Goal: Transaction & Acquisition: Purchase product/service

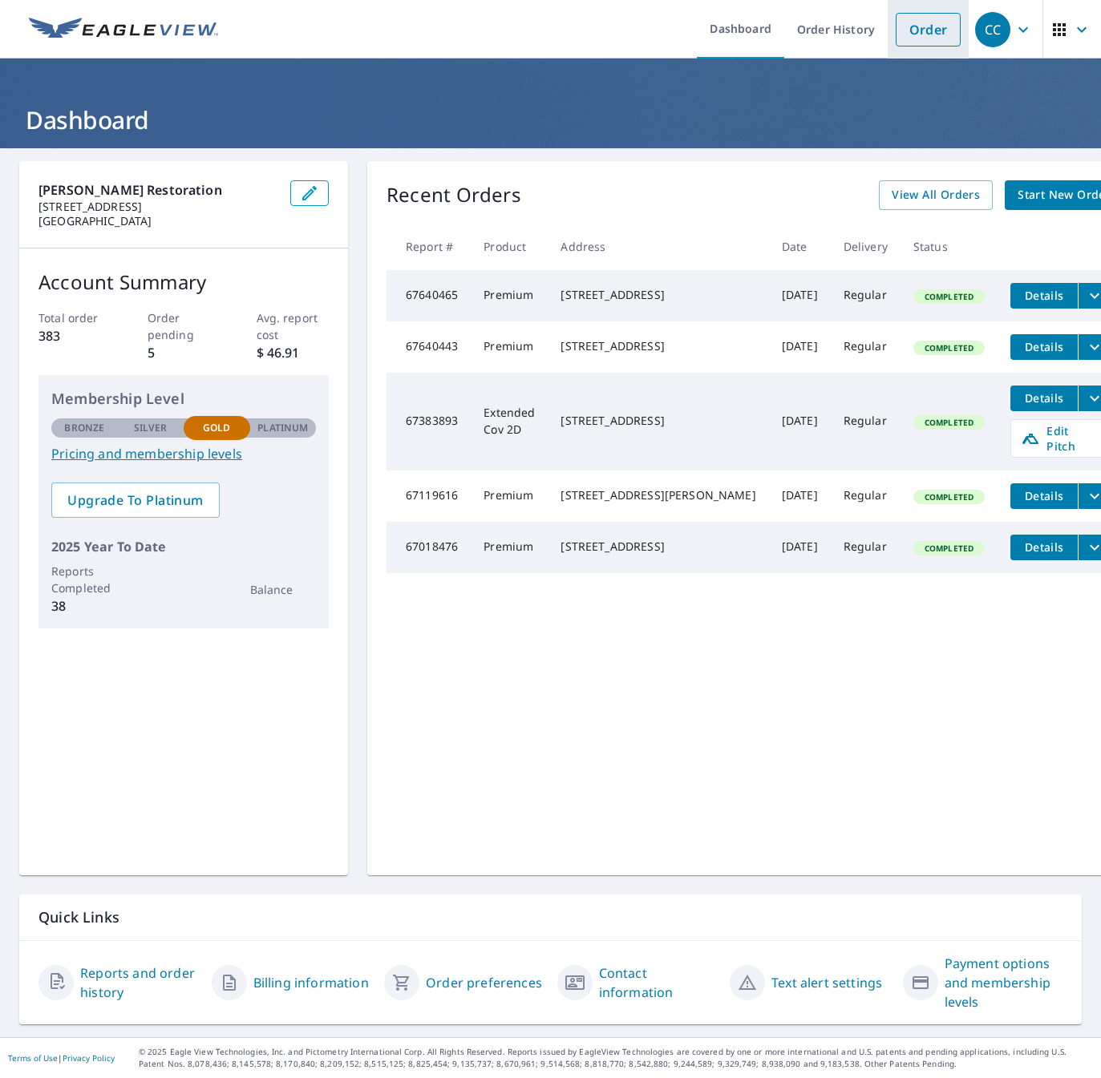
click at [924, 34] on link "Order" at bounding box center [928, 30] width 65 height 34
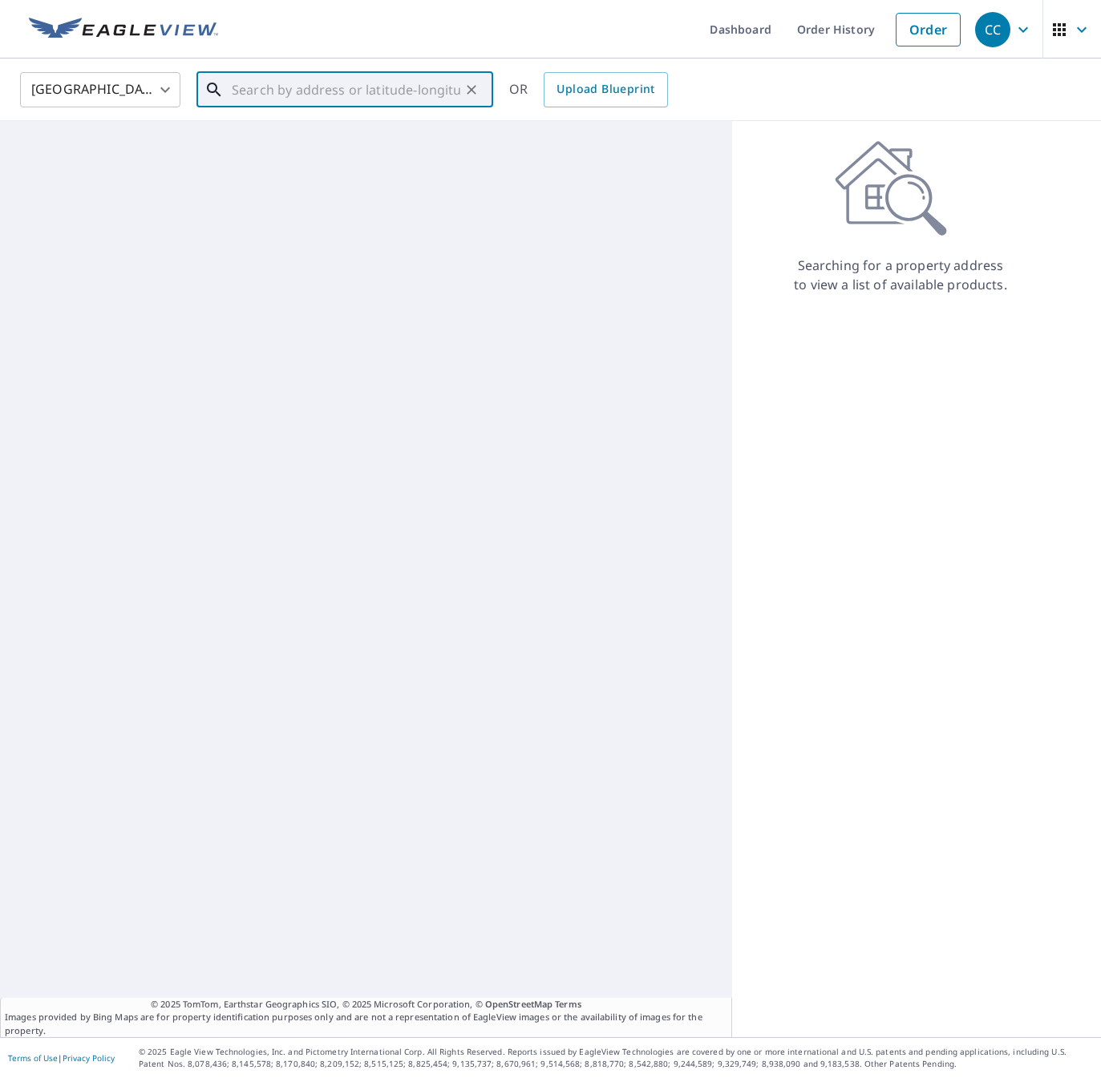
click at [250, 87] on input "text" at bounding box center [346, 89] width 229 height 45
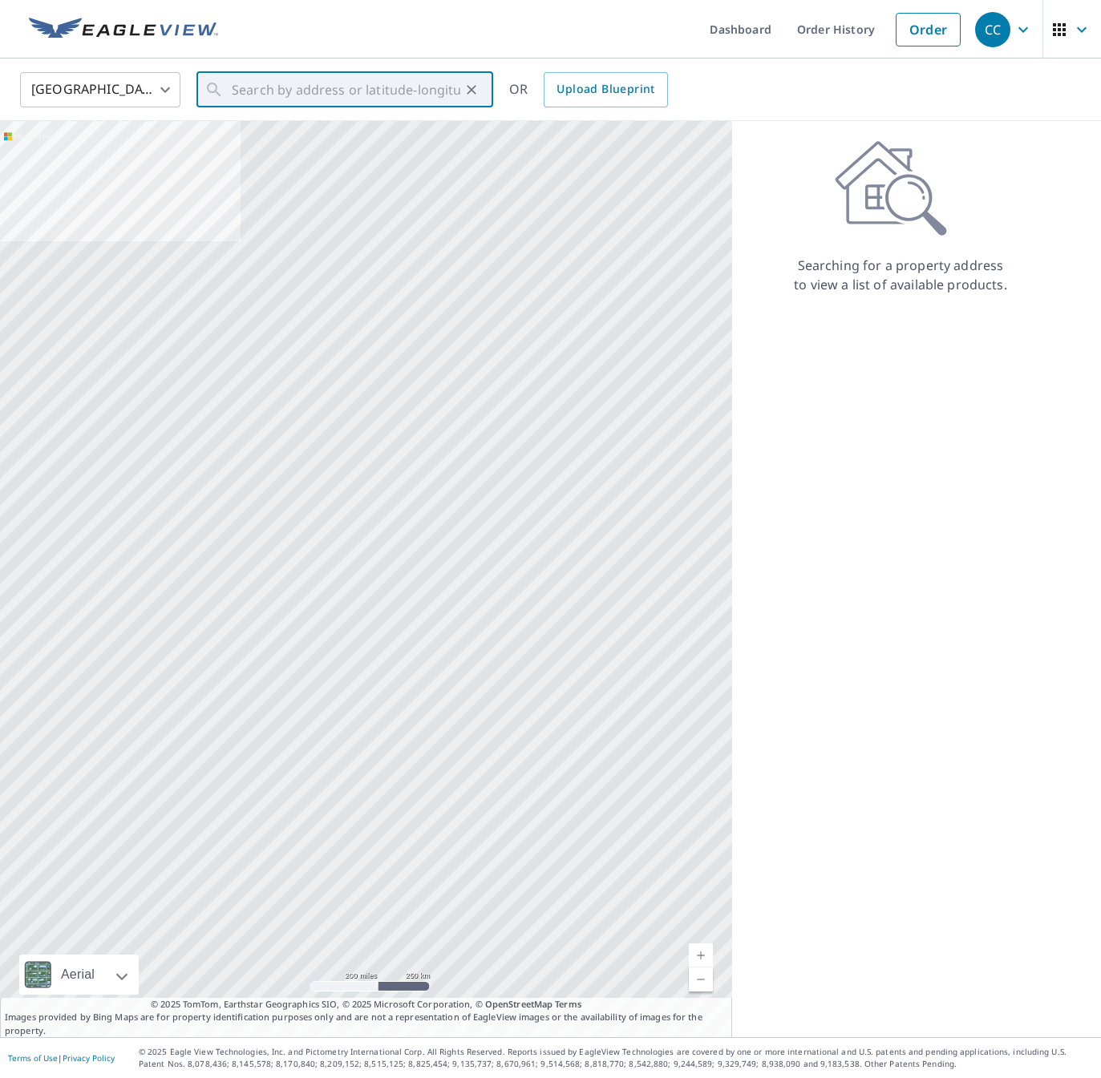
click at [1023, 28] on icon "button" at bounding box center [1022, 29] width 19 height 19
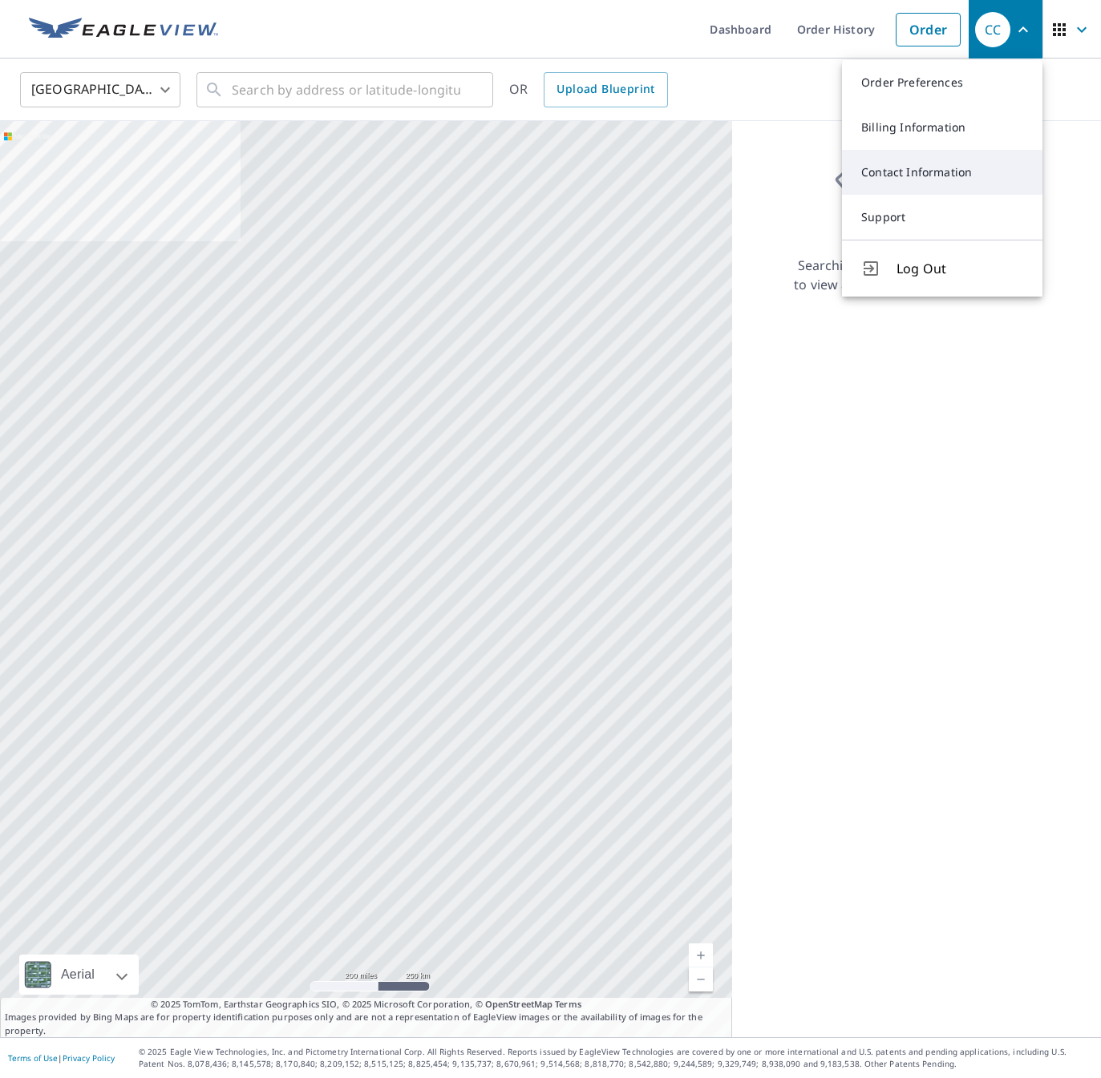
click at [912, 176] on link "Contact Information" at bounding box center [942, 172] width 200 height 45
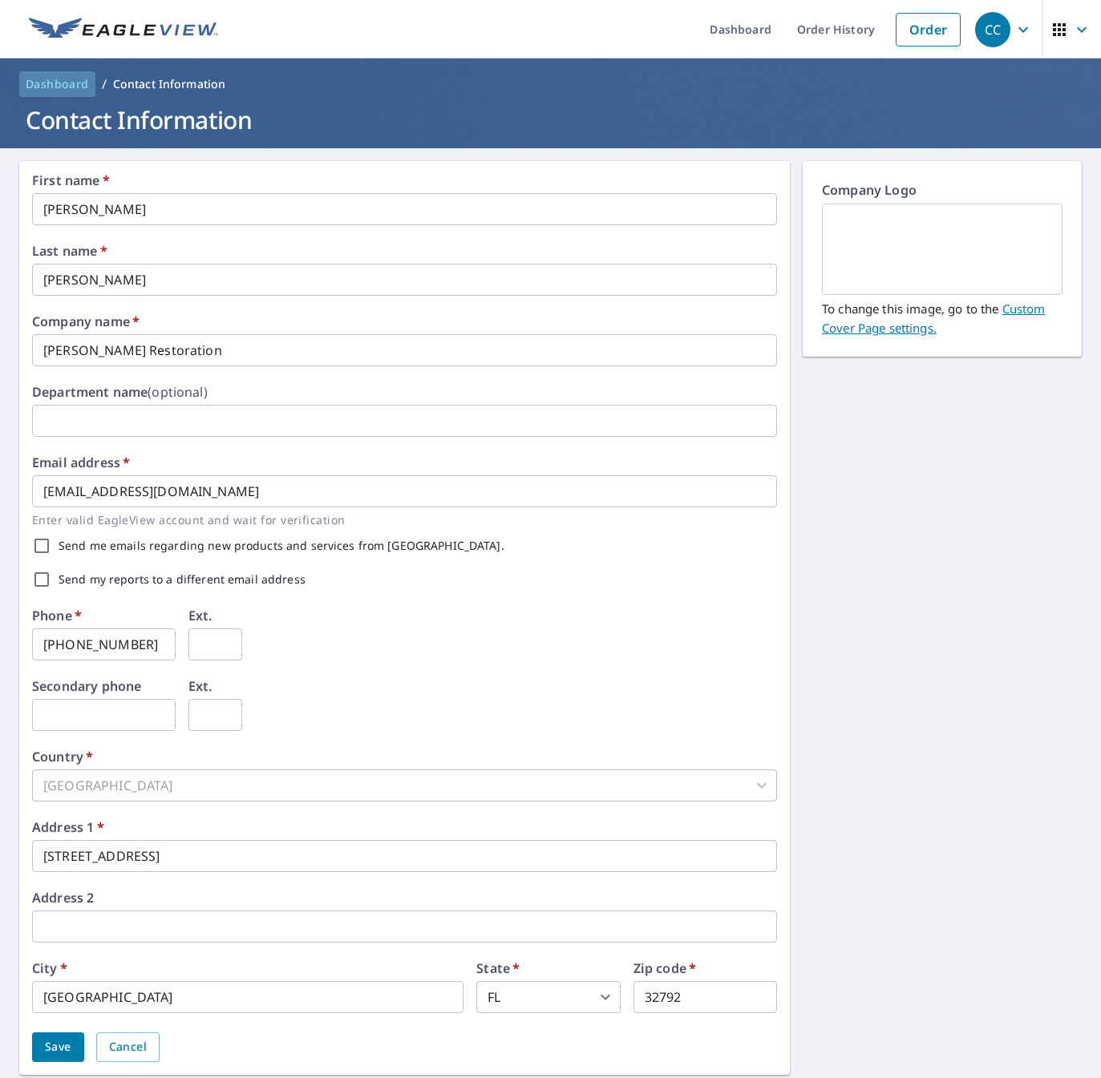
click at [38, 87] on span "Dashboard" at bounding box center [57, 84] width 63 height 16
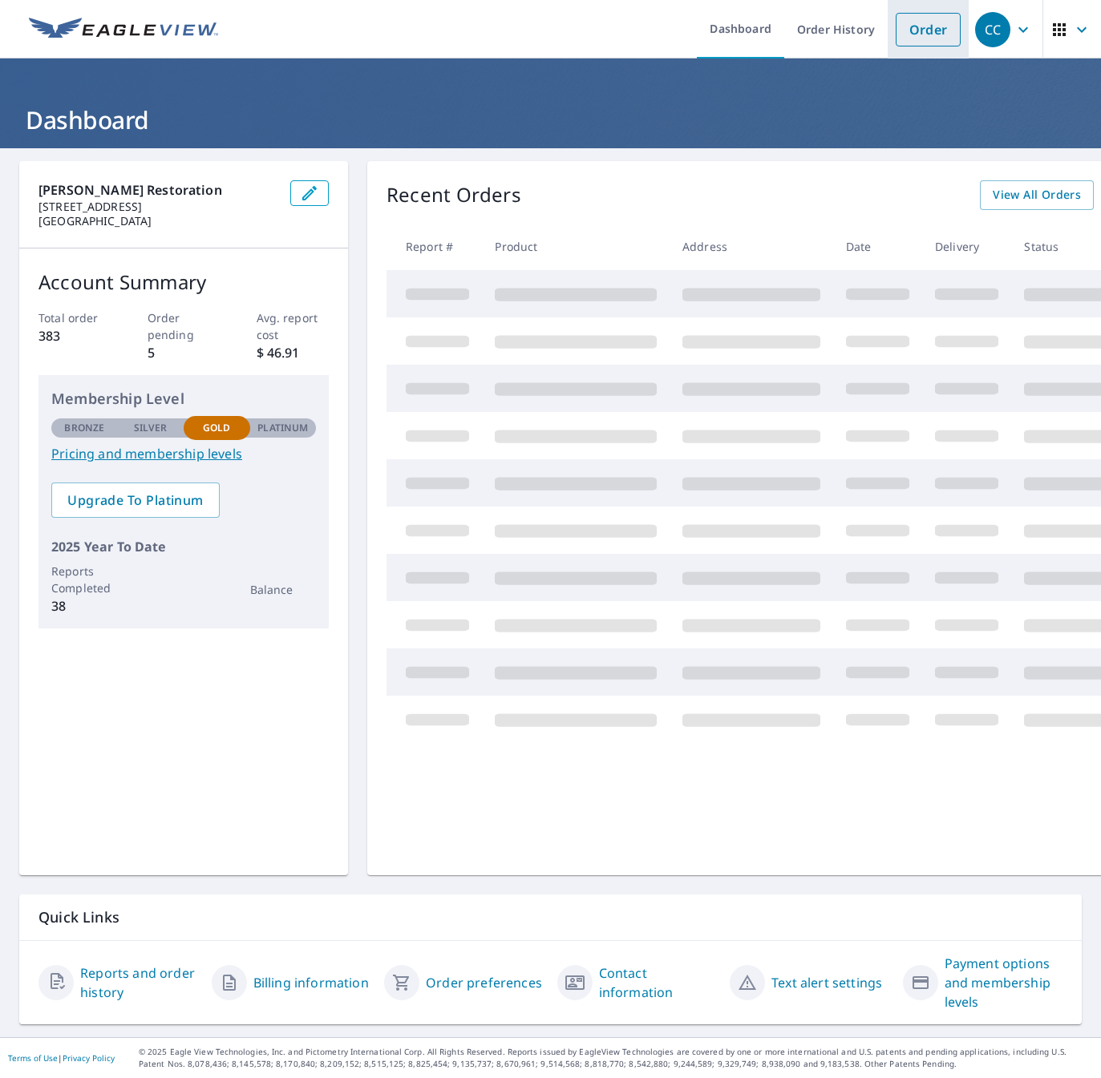
click at [933, 21] on link "Order" at bounding box center [928, 30] width 65 height 34
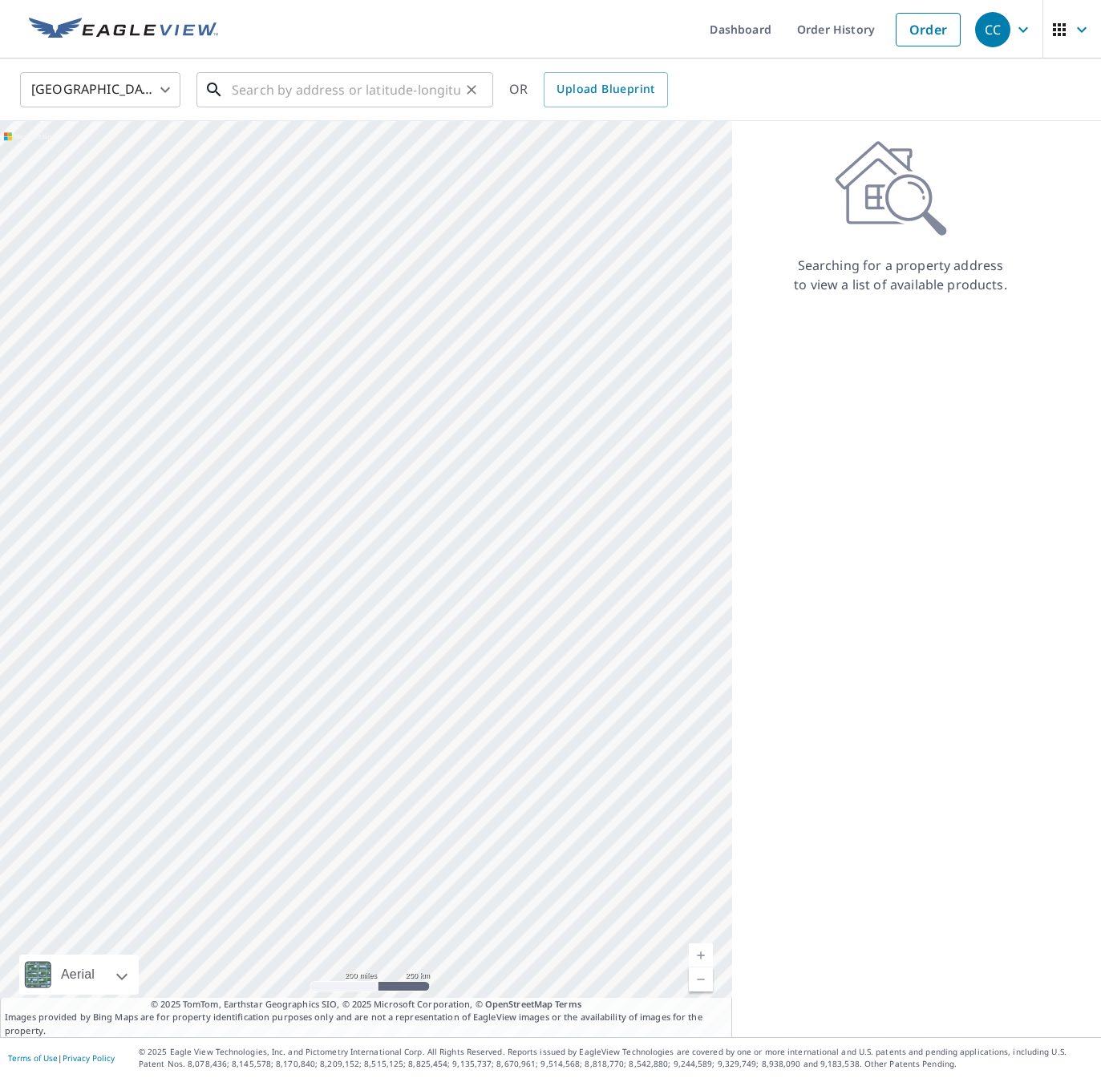
click at [285, 99] on input "text" at bounding box center [346, 89] width 229 height 45
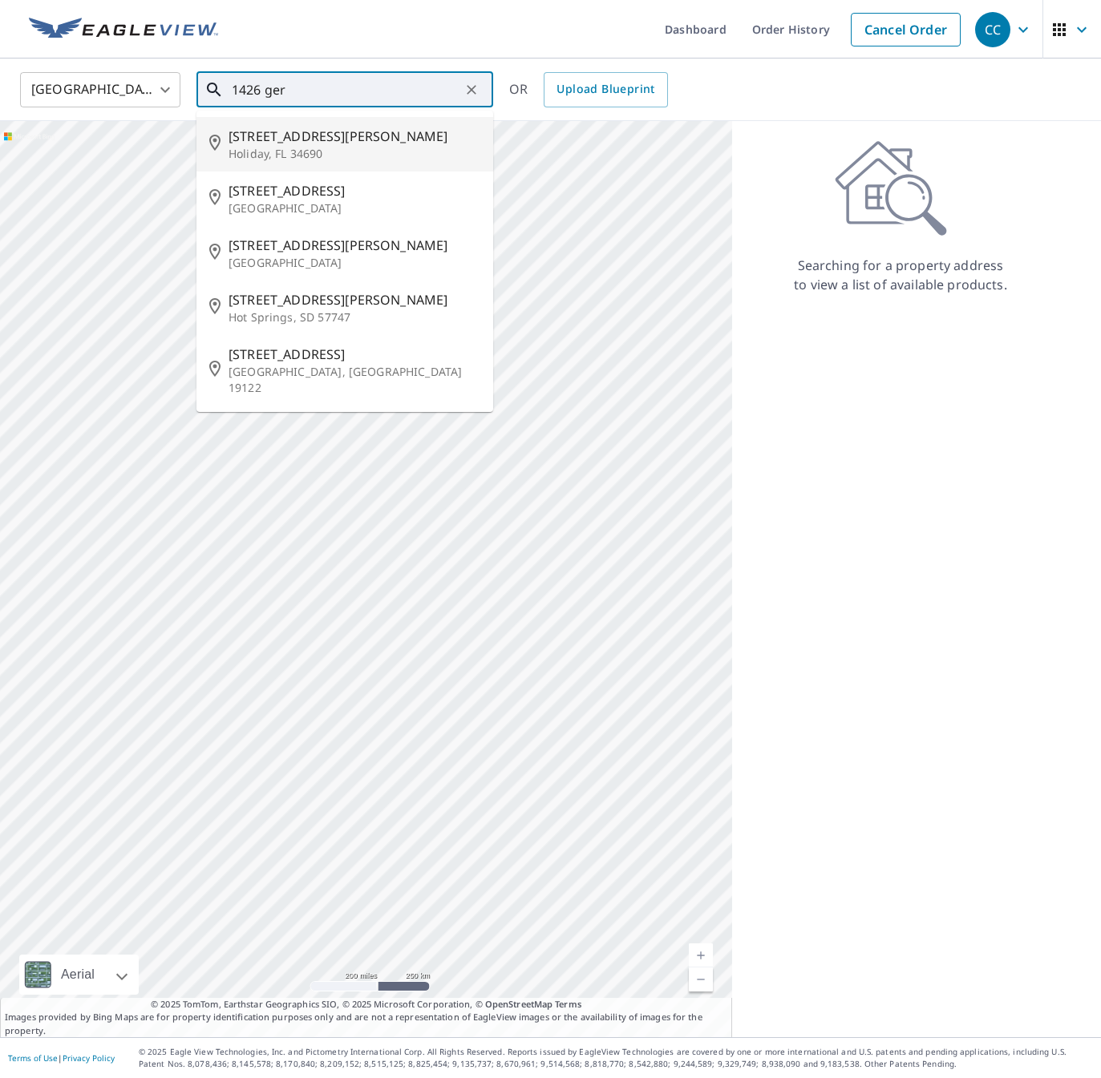
click at [273, 139] on span "[STREET_ADDRESS][PERSON_NAME]" at bounding box center [355, 136] width 252 height 19
type input "[STREET_ADDRESS][PERSON_NAME]"
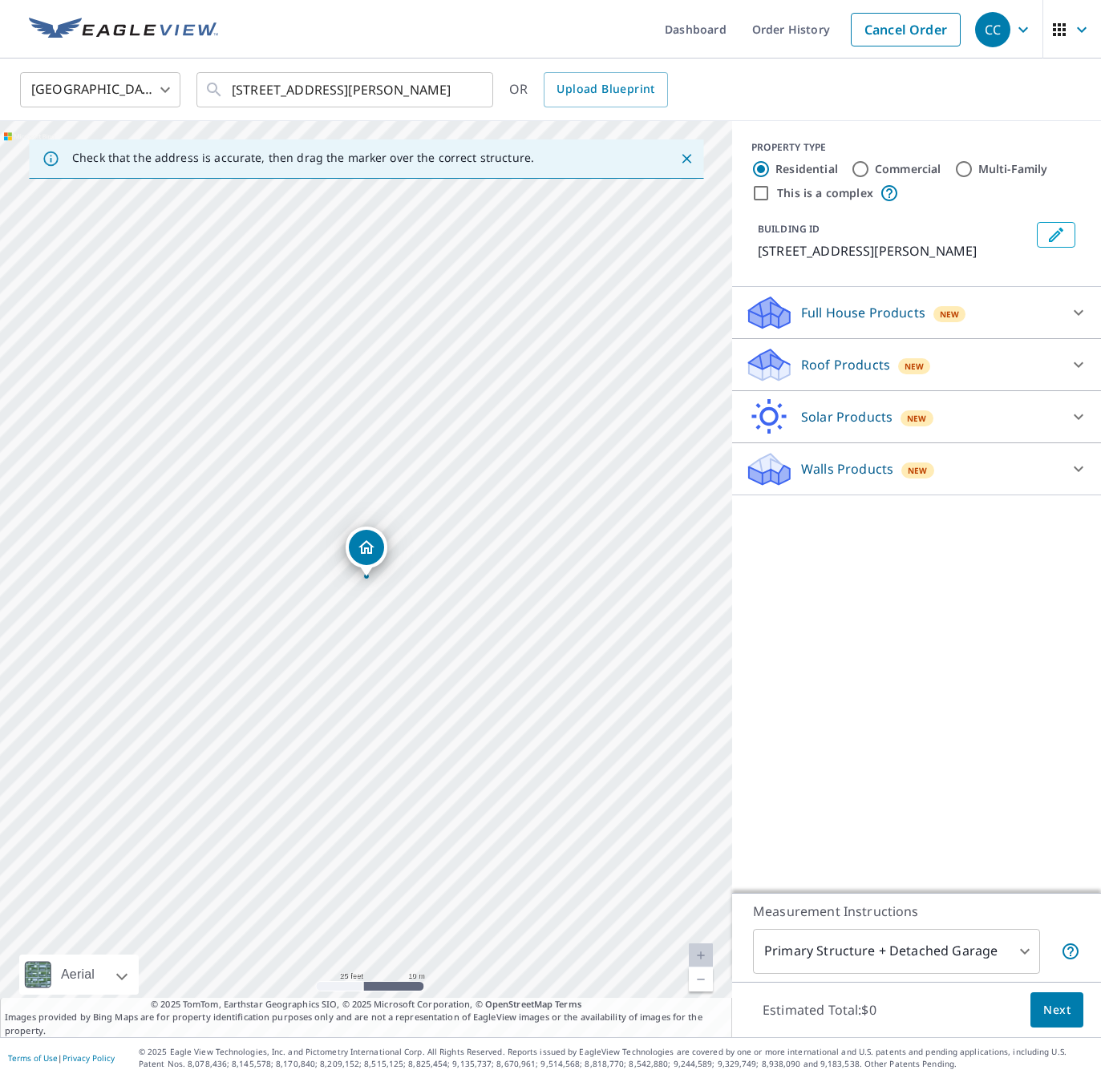
click at [831, 368] on p "Roof Products" at bounding box center [845, 364] width 89 height 19
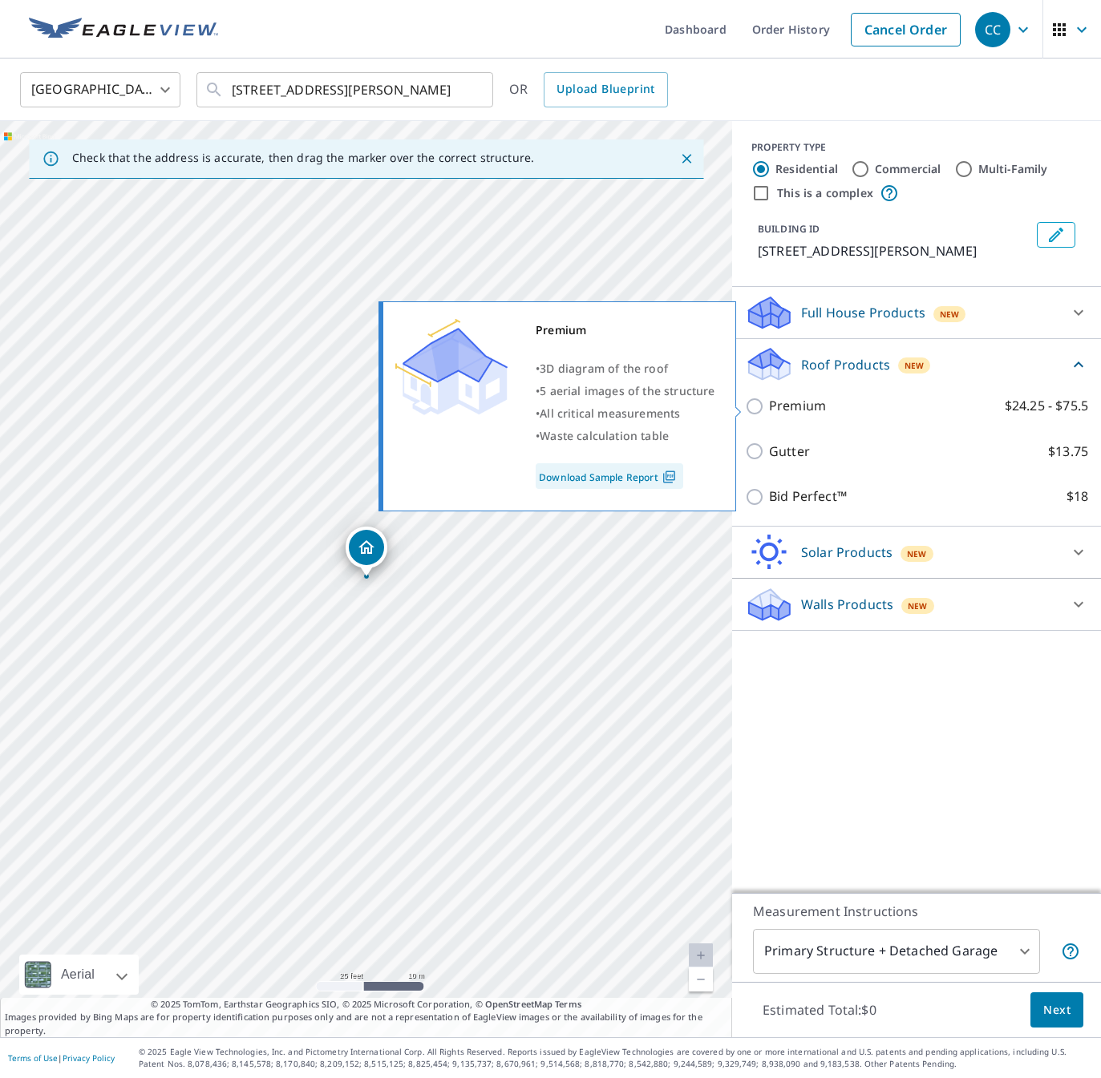
click at [764, 408] on input "Premium $24.25 - $75.5" at bounding box center [757, 406] width 24 height 19
checkbox input "true"
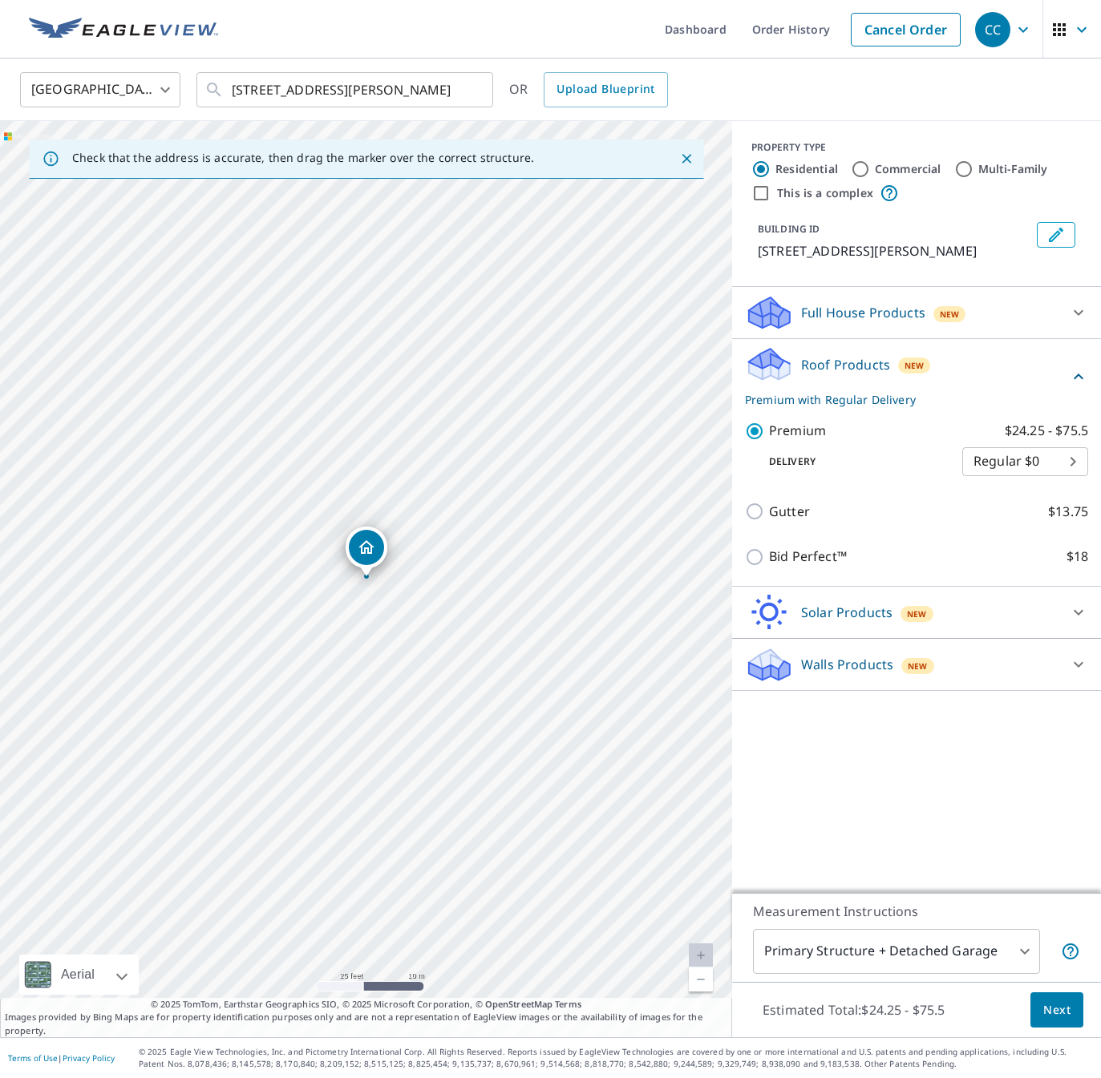
click at [1055, 1006] on span "Next" at bounding box center [1056, 1011] width 27 height 20
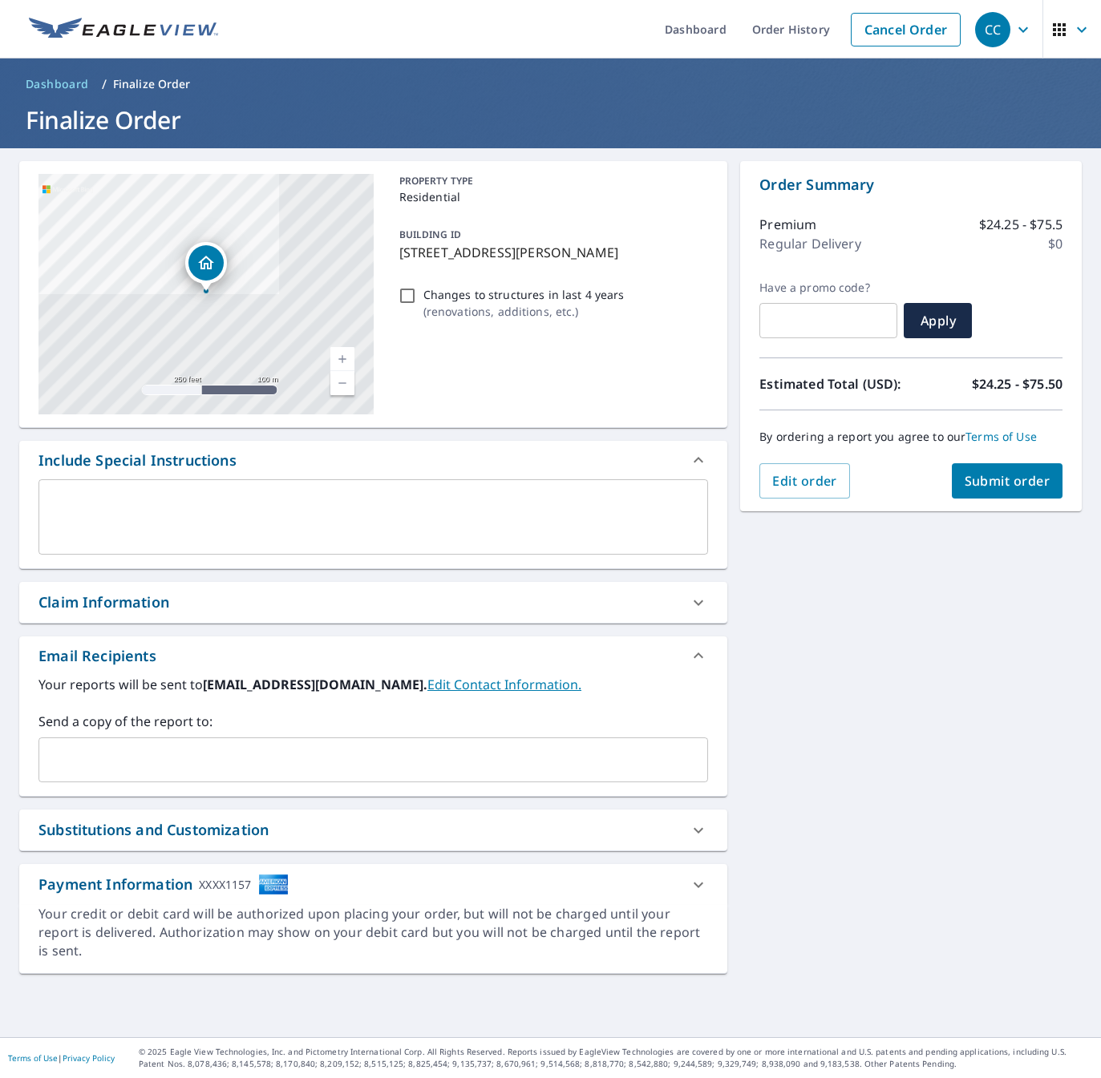
click at [240, 759] on input "text" at bounding box center [361, 760] width 631 height 30
type input "[PERSON_NAME][EMAIL_ADDRESS][DOMAIN_NAME]"
click at [1003, 487] on span "Submit order" at bounding box center [1008, 481] width 86 height 18
